Goal: Task Accomplishment & Management: Use online tool/utility

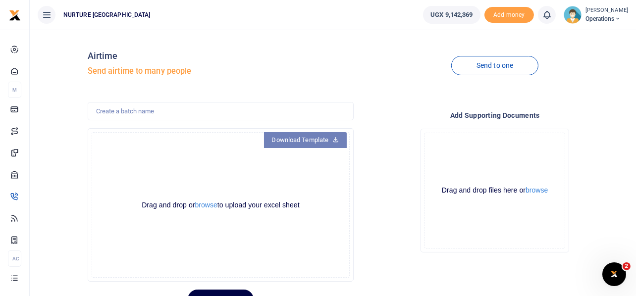
click at [303, 142] on link "Download Template" at bounding box center [305, 140] width 83 height 16
click at [203, 205] on button "browse" at bounding box center [206, 205] width 22 height 7
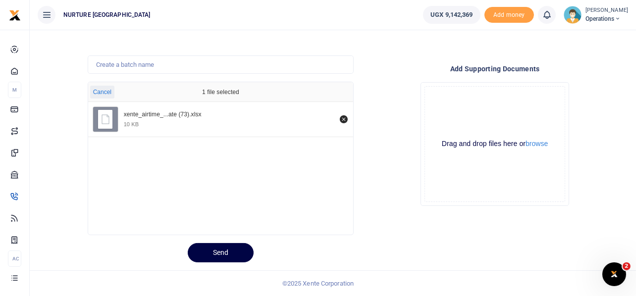
scroll to position [46, 0]
click at [212, 251] on button "Send" at bounding box center [221, 253] width 66 height 19
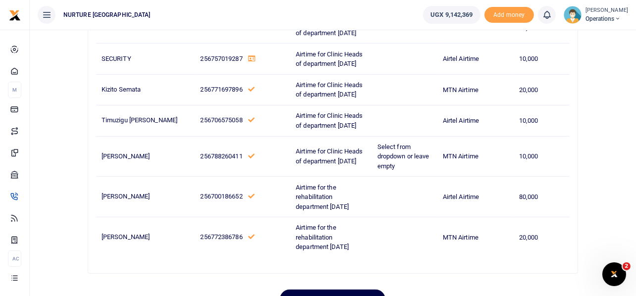
scroll to position [643, 0]
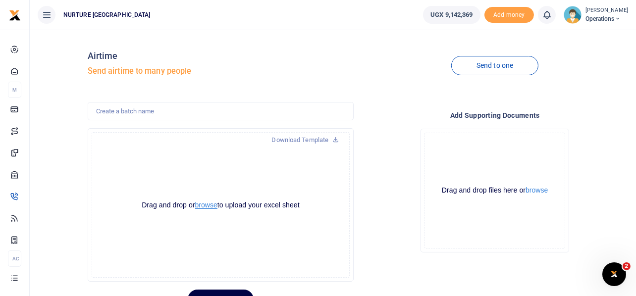
click at [204, 207] on button "browse" at bounding box center [206, 205] width 22 height 7
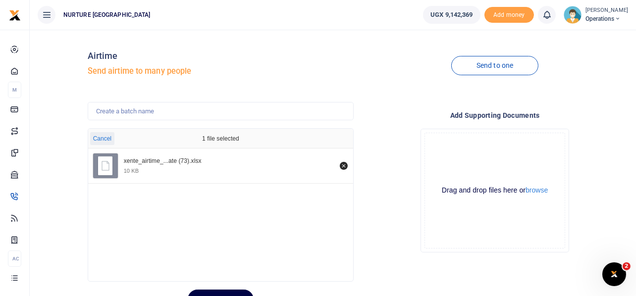
scroll to position [47, 0]
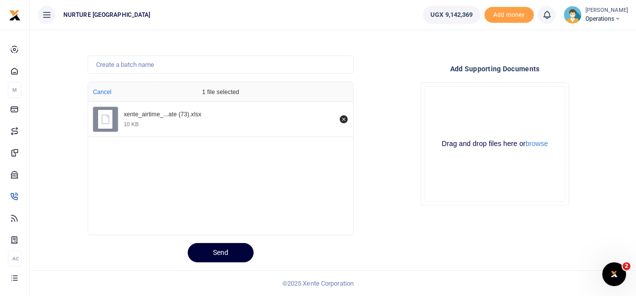
click at [231, 247] on button "Send" at bounding box center [221, 252] width 66 height 19
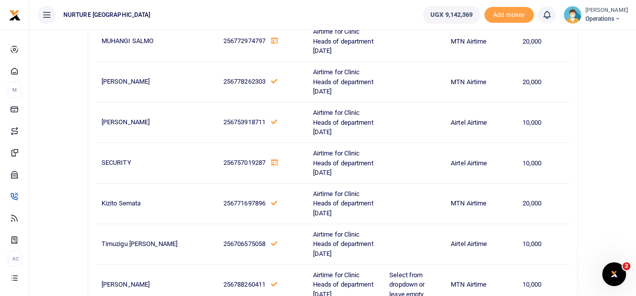
scroll to position [686, 0]
